Goal: Transaction & Acquisition: Subscribe to service/newsletter

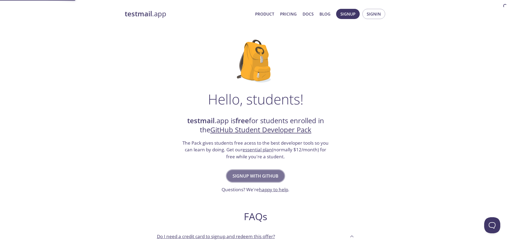
click at [271, 179] on span "Signup with GitHub" at bounding box center [255, 176] width 46 height 8
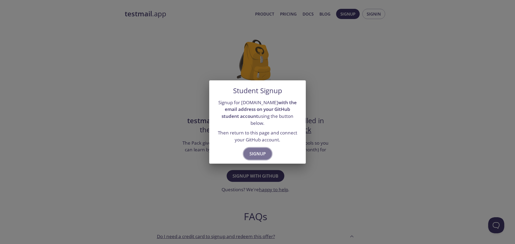
click at [263, 150] on span "Signup" at bounding box center [257, 154] width 16 height 8
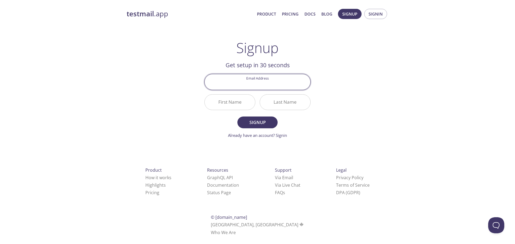
click at [261, 83] on input "Email Address" at bounding box center [258, 81] width 106 height 15
type input "[EMAIL_ADDRESS][DOMAIN_NAME]"
click at [230, 104] on input "First Name" at bounding box center [230, 102] width 50 height 15
